Goal: Task Accomplishment & Management: Manage account settings

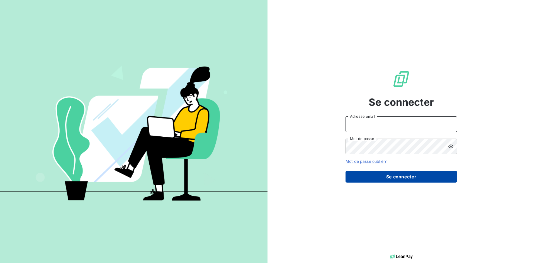
type input "[EMAIL_ADDRESS][DOMAIN_NAME]"
click at [384, 179] on button "Se connecter" at bounding box center [400, 177] width 111 height 12
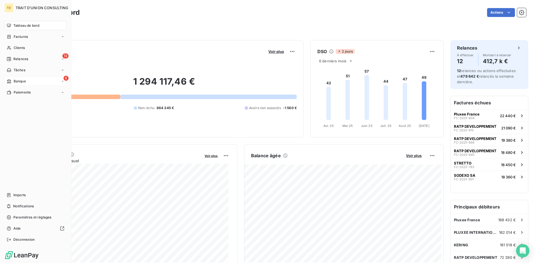
click at [28, 81] on div "6 Banque" at bounding box center [35, 81] width 62 height 9
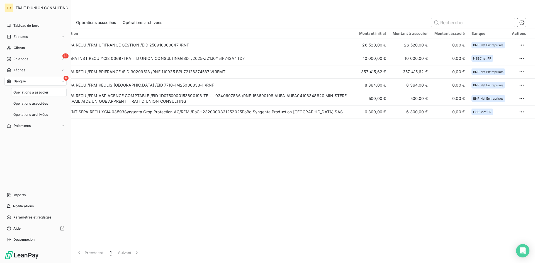
click at [31, 95] on div "Opérations à associer" at bounding box center [38, 92] width 55 height 9
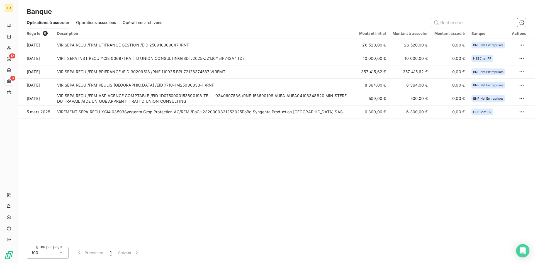
click at [200, 167] on div "Reçu le 6 Description Montant initial Montant à associer Montant associé Banque…" at bounding box center [276, 135] width 517 height 214
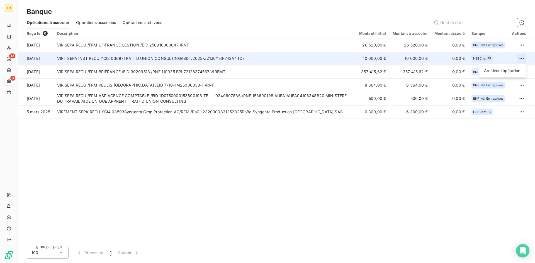
click at [522, 59] on html "TD 12 6 Banque Opérations à associer Opérations associées Opérations archivées …" at bounding box center [267, 131] width 535 height 263
click at [508, 69] on div "Archiver l’opération" at bounding box center [502, 70] width 43 height 9
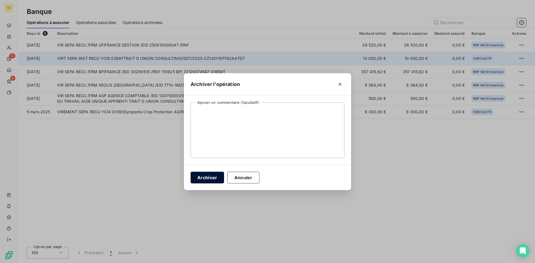
click at [198, 174] on button "Archiver" at bounding box center [207, 178] width 33 height 12
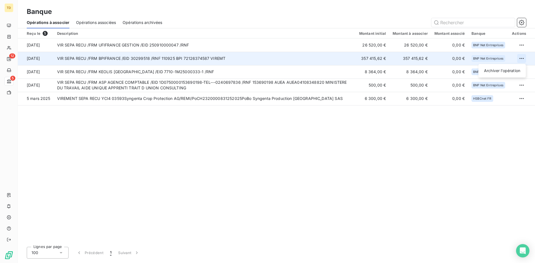
click at [522, 59] on html "TD 12 5 Banque Opérations à associer Opérations associées Opérations archivées …" at bounding box center [267, 131] width 535 height 263
click at [511, 71] on div "Archiver l’opération" at bounding box center [502, 70] width 43 height 9
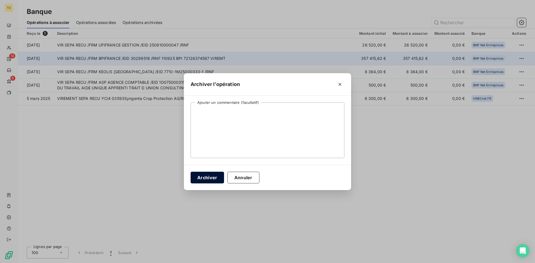
click at [203, 176] on button "Archiver" at bounding box center [207, 178] width 33 height 12
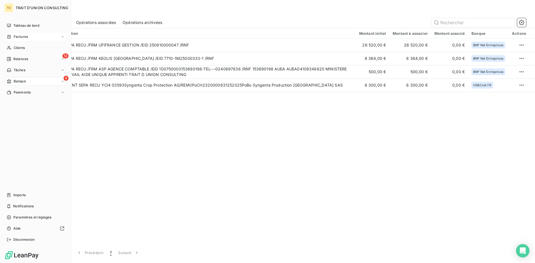
click at [28, 39] on div "Factures" at bounding box center [35, 36] width 62 height 9
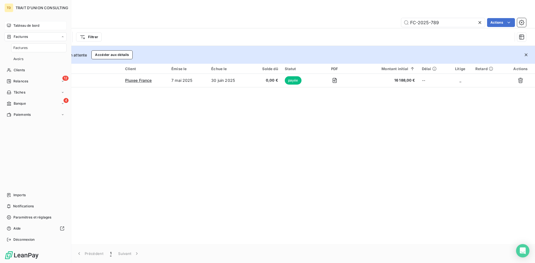
click at [33, 28] on div "Tableau de bord" at bounding box center [35, 25] width 62 height 9
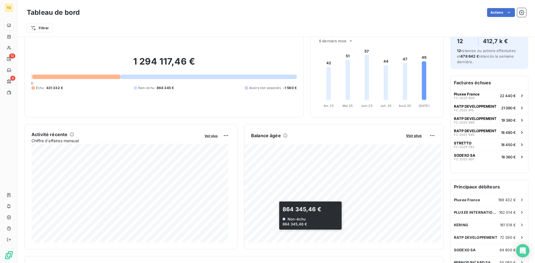
scroll to position [28, 0]
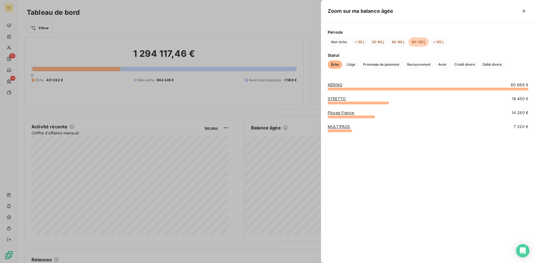
click at [315, 21] on div at bounding box center [267, 131] width 535 height 263
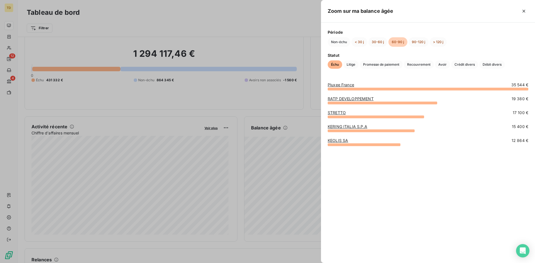
click at [303, 108] on div at bounding box center [267, 131] width 535 height 263
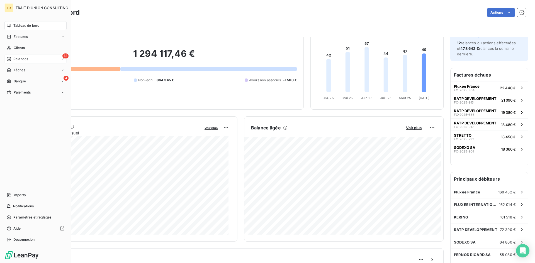
click at [29, 58] on div "12 Relances" at bounding box center [35, 59] width 62 height 9
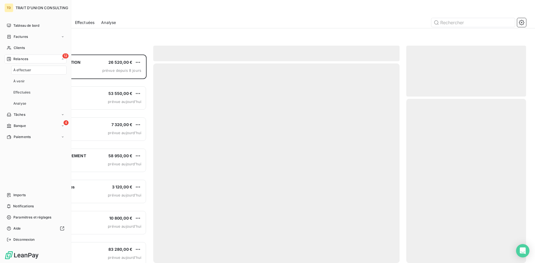
scroll to position [204, 116]
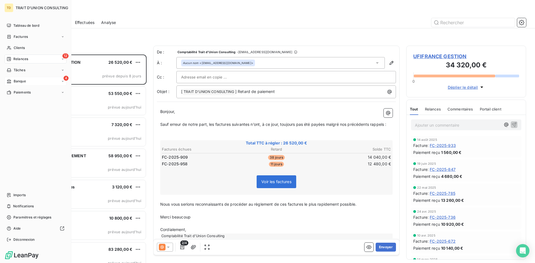
click at [20, 78] on div "4 Banque" at bounding box center [35, 81] width 62 height 9
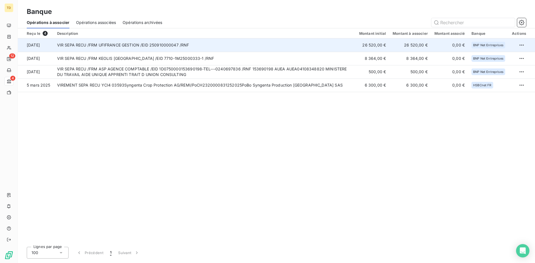
click at [204, 47] on td "VIR SEPA RECU /FRM UFIFRANCE GESTION /EID 250910000047 /RNF" at bounding box center [205, 44] width 302 height 13
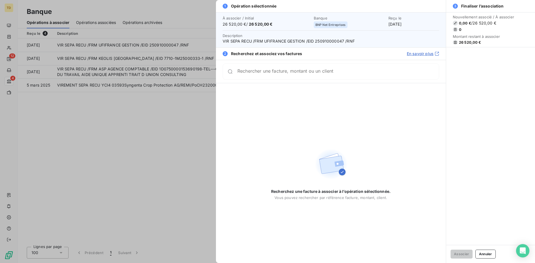
click at [82, 153] on div at bounding box center [267, 131] width 535 height 263
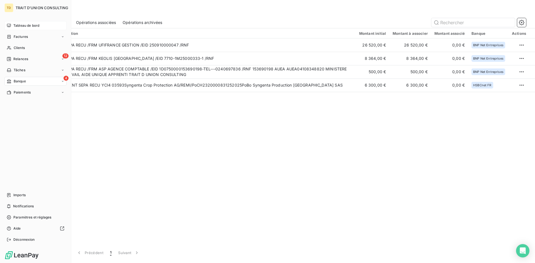
click at [19, 27] on span "Tableau de bord" at bounding box center [26, 25] width 26 height 5
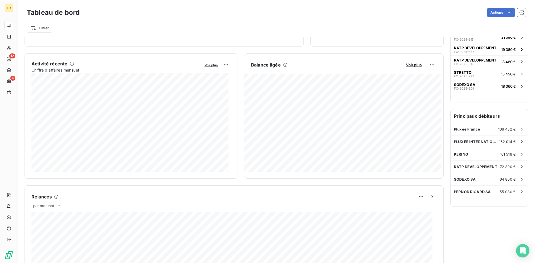
scroll to position [56, 0]
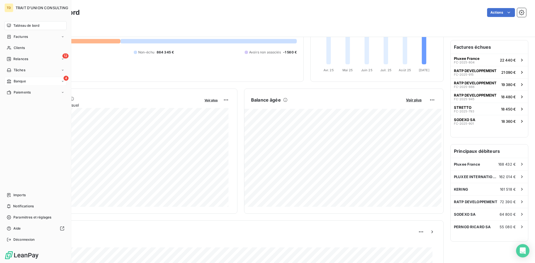
click at [33, 82] on div "4 Banque" at bounding box center [35, 81] width 62 height 9
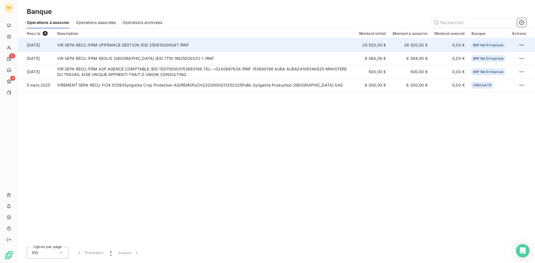
click at [150, 46] on td "VIR SEPA RECU /FRM UFIFRANCE GESTION /EID 250910000047 /RNF" at bounding box center [205, 44] width 302 height 13
